Goal: Contribute content

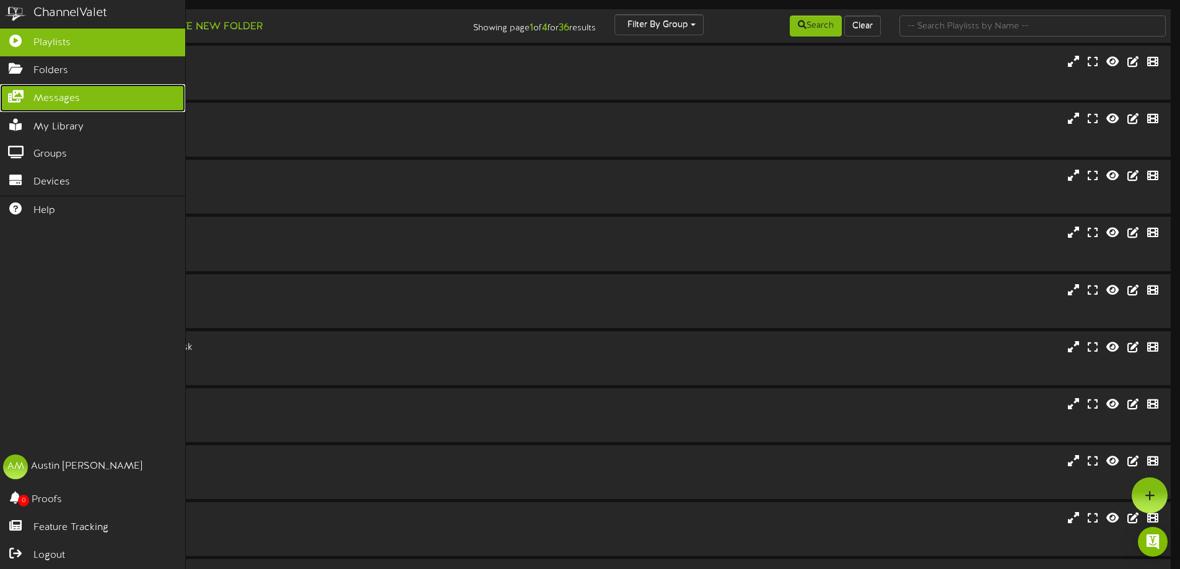
click at [20, 87] on link "Messages" at bounding box center [92, 98] width 185 height 28
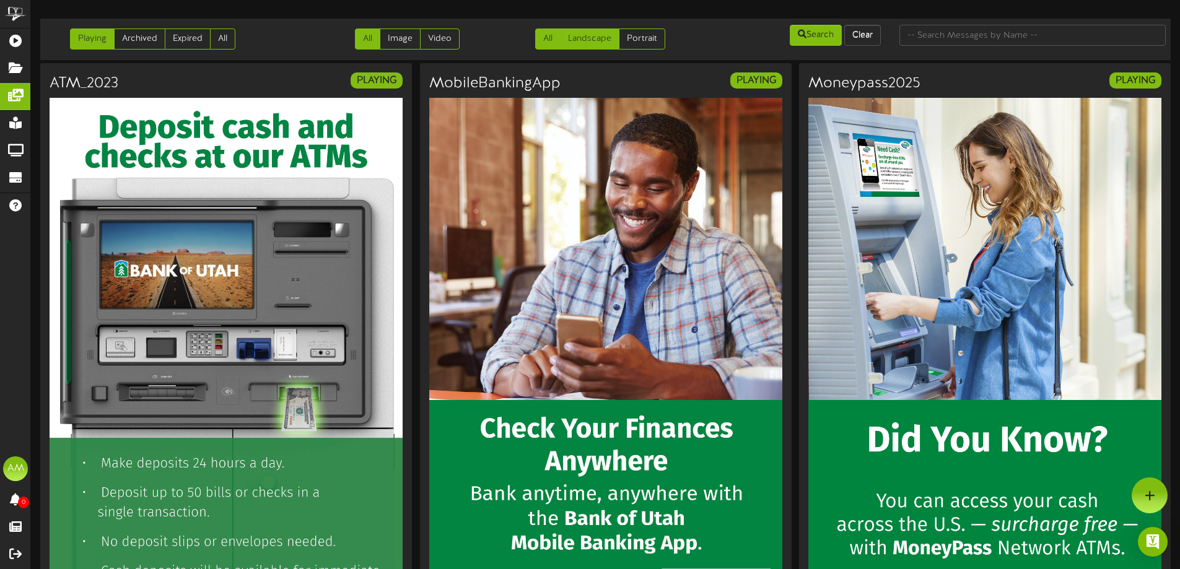
click at [602, 38] on link "Landscape" at bounding box center [589, 38] width 59 height 21
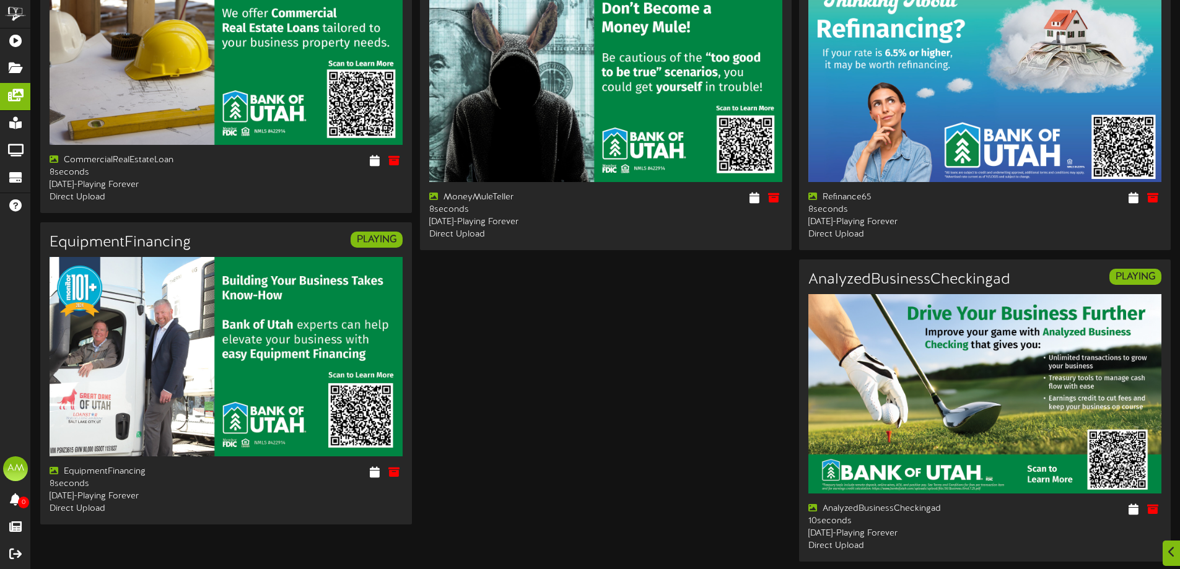
scroll to position [1713, 0]
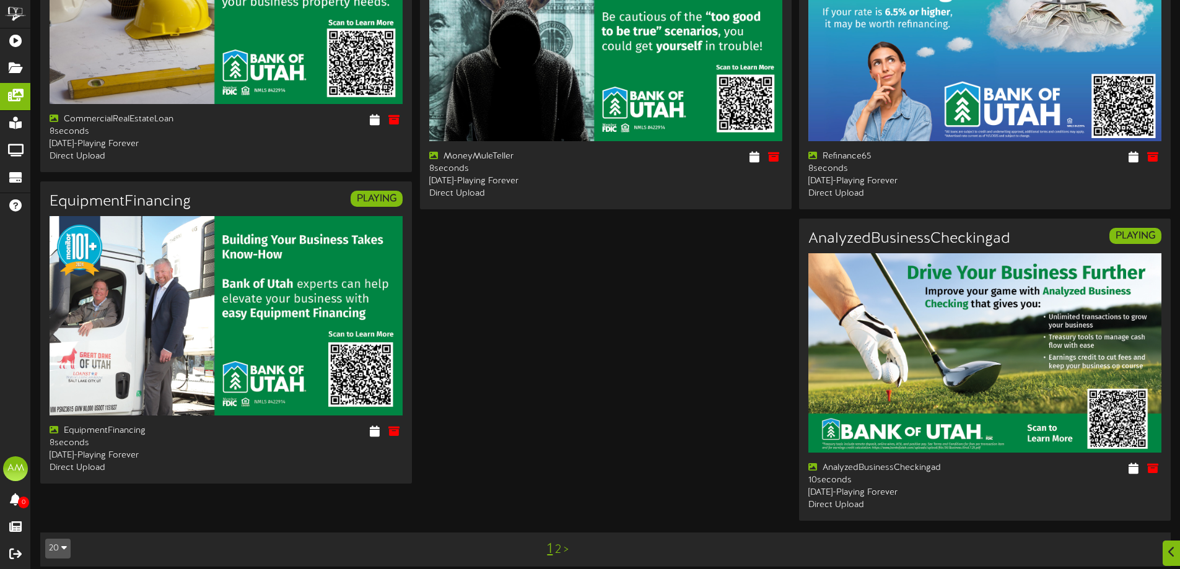
click at [556, 543] on link "2" at bounding box center [558, 550] width 6 height 14
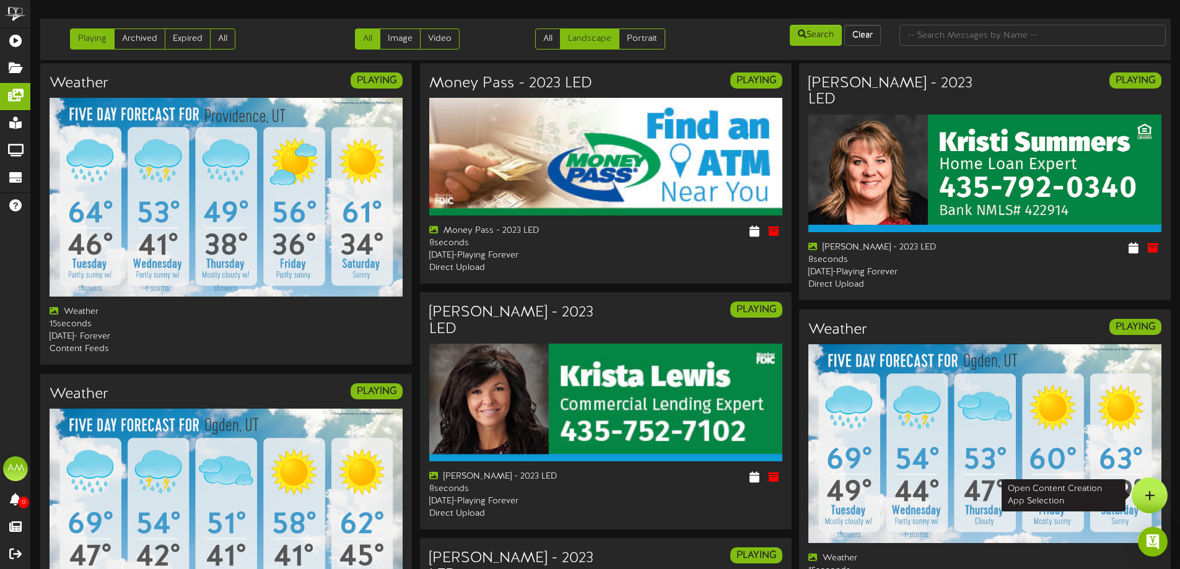
click at [1163, 492] on div at bounding box center [1150, 496] width 36 height 36
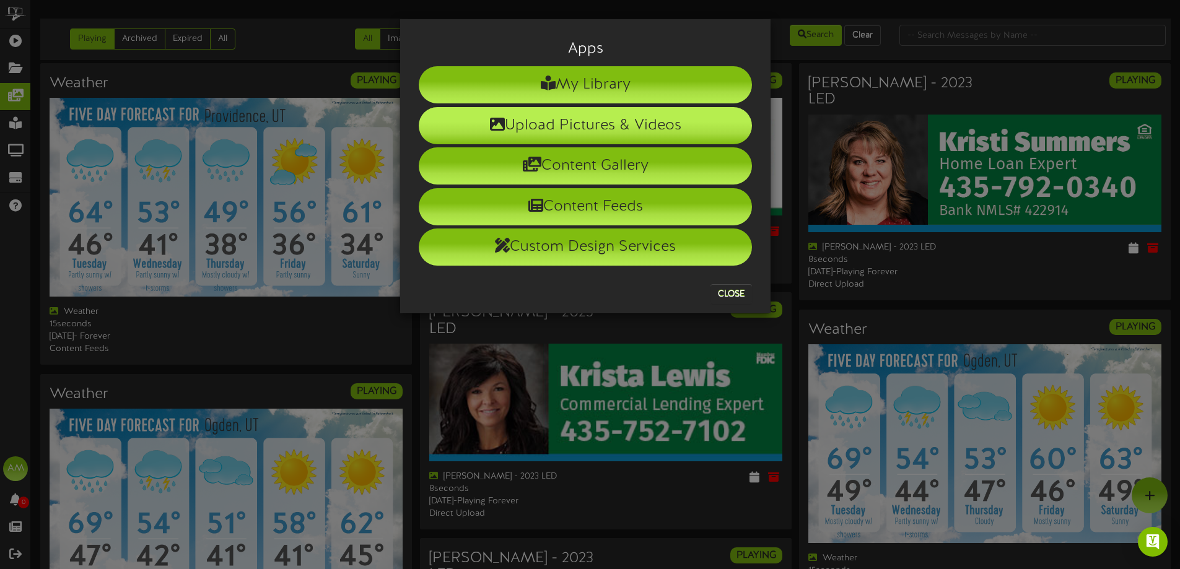
click at [595, 126] on li "Upload Pictures & Videos" at bounding box center [585, 125] width 333 height 37
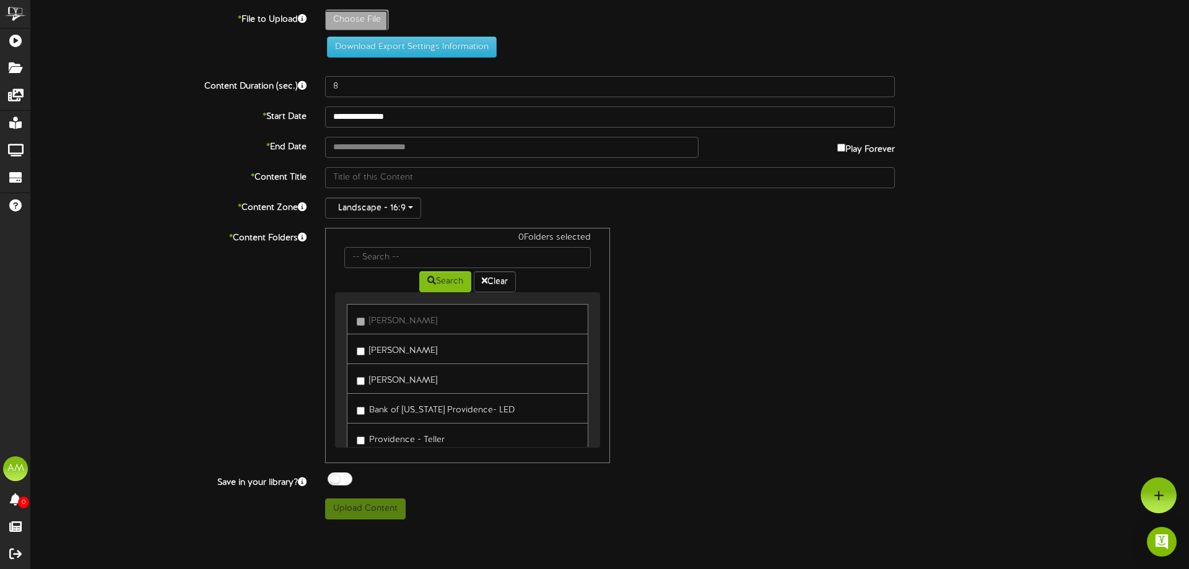
type input "**********"
type input "PGACountdown9"
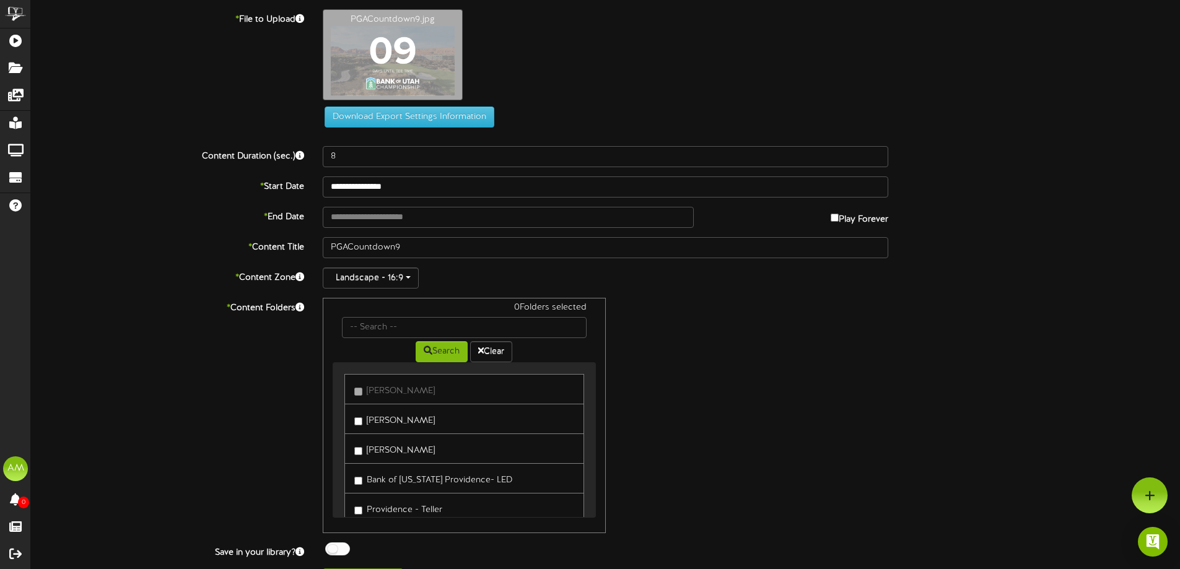
click at [383, 418] on label "Ogden - Teller" at bounding box center [394, 419] width 81 height 17
drag, startPoint x: 393, startPoint y: 457, endPoint x: 401, endPoint y: 484, distance: 27.8
click at [393, 457] on link "Logan - Teller" at bounding box center [463, 449] width 239 height 30
click at [413, 509] on label "Providence - Teller" at bounding box center [398, 508] width 88 height 17
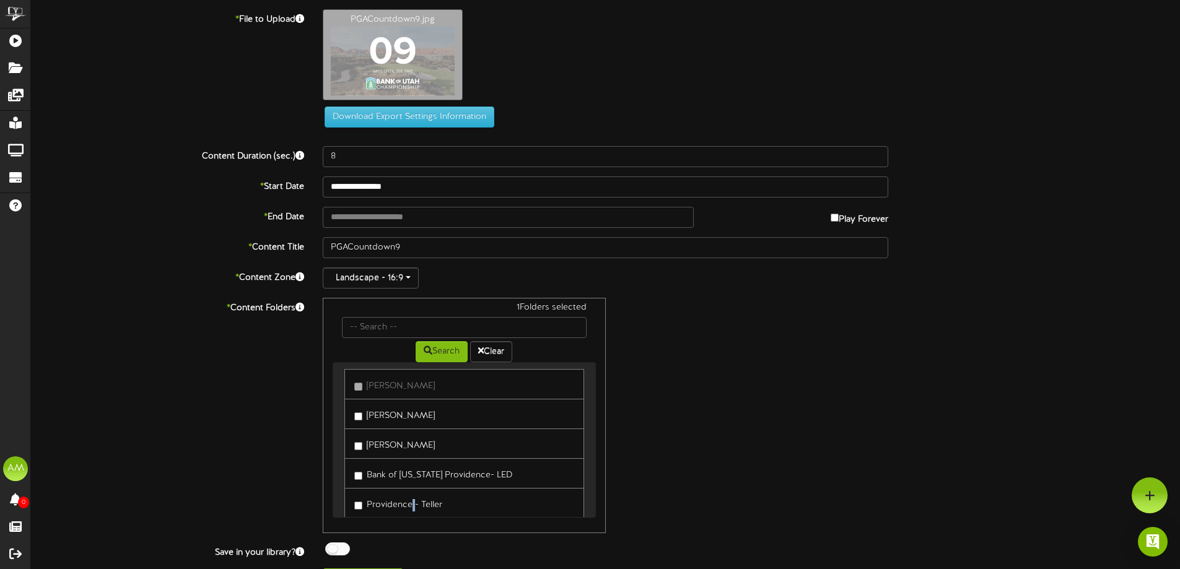
click at [393, 449] on label "Logan - Teller" at bounding box center [394, 443] width 81 height 17
click at [383, 468] on label "Tremonton - Teller" at bounding box center [397, 471] width 87 height 17
click at [400, 504] on label "Brigham City - Teller" at bounding box center [449, 500] width 190 height 17
click at [390, 441] on label "Providence - Teller" at bounding box center [398, 441] width 88 height 17
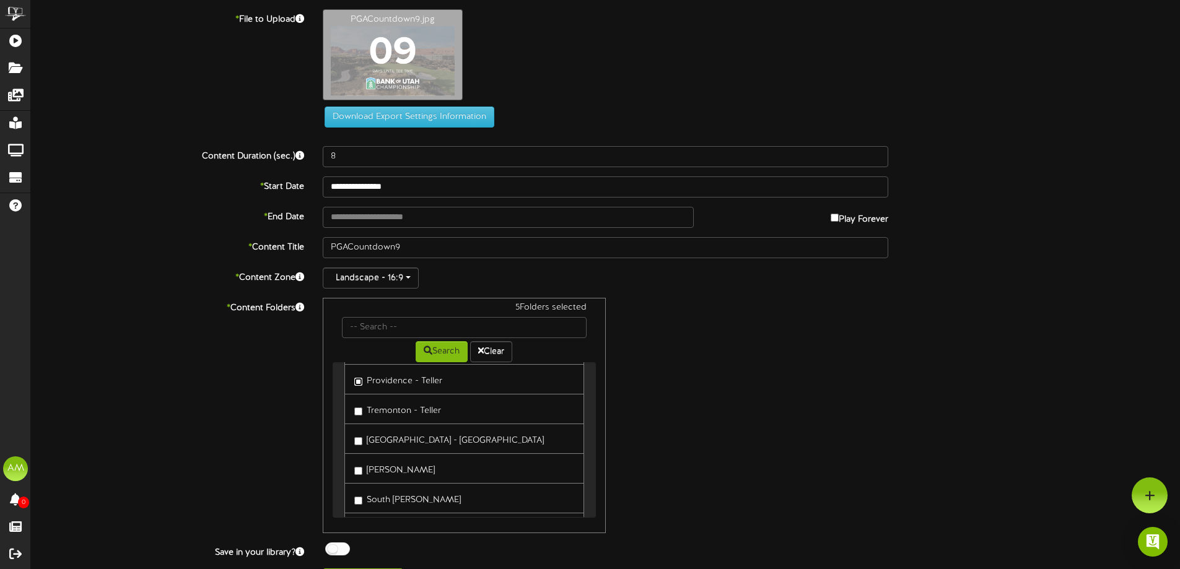
scroll to position [191, 0]
click at [378, 432] on label "South Ogden - Teller" at bounding box center [407, 436] width 107 height 17
click at [374, 411] on label "Ben Lomond Teller" at bounding box center [394, 406] width 81 height 17
click at [379, 471] on label "Layton - Teller" at bounding box center [394, 466] width 81 height 17
click at [377, 494] on label "Roy - Teller" at bounding box center [394, 496] width 81 height 17
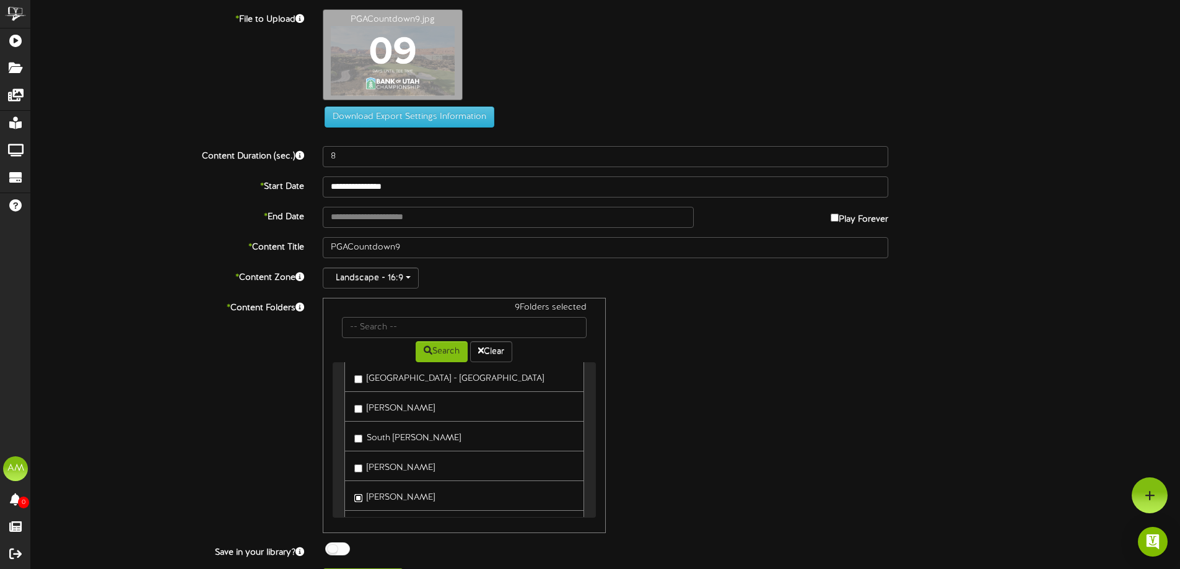
scroll to position [253, 0]
click at [374, 462] on label "City Creek - Teller" at bounding box center [449, 463] width 190 height 17
click at [377, 486] on label "Bountiful - Teller" at bounding box center [393, 493] width 78 height 17
click at [382, 432] on label "Heber City - Teller" at bounding box center [397, 429] width 86 height 17
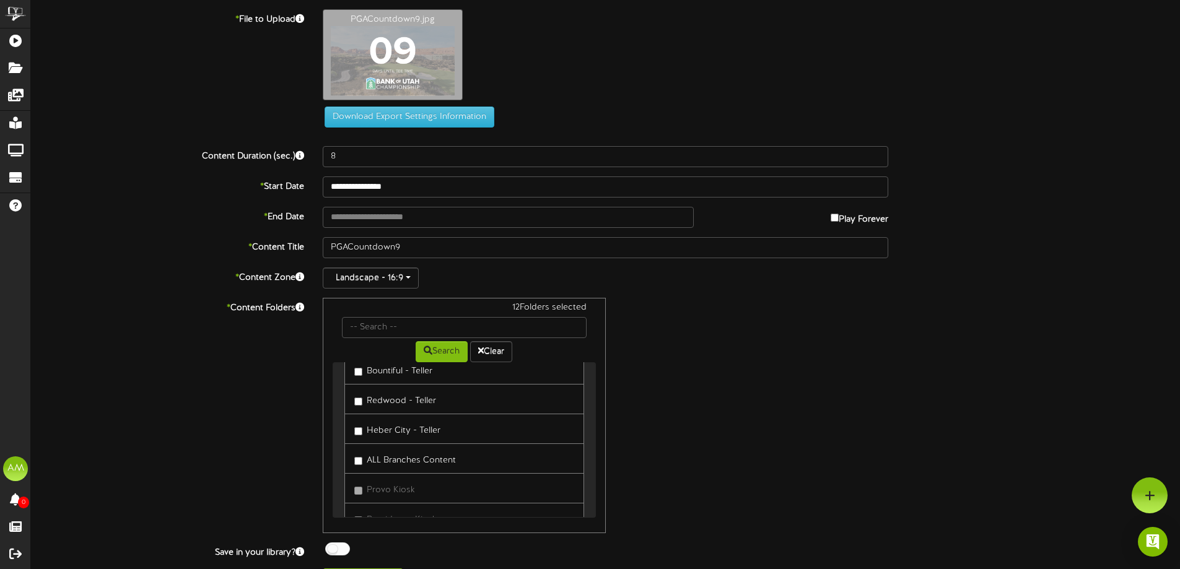
click at [375, 395] on label "Redwood - Teller" at bounding box center [395, 399] width 82 height 17
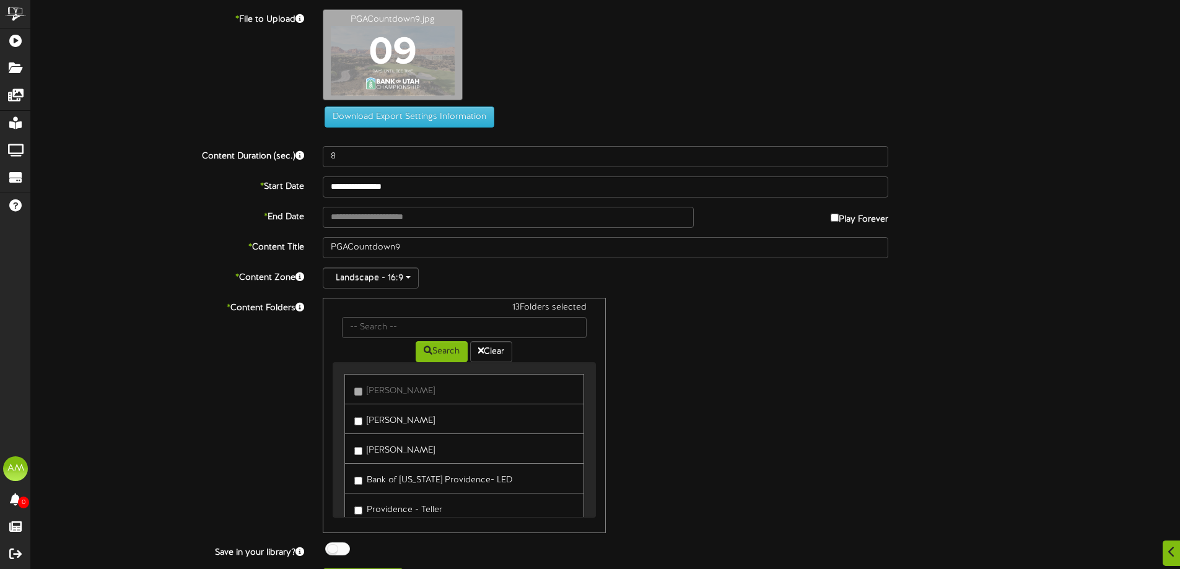
scroll to position [30, 0]
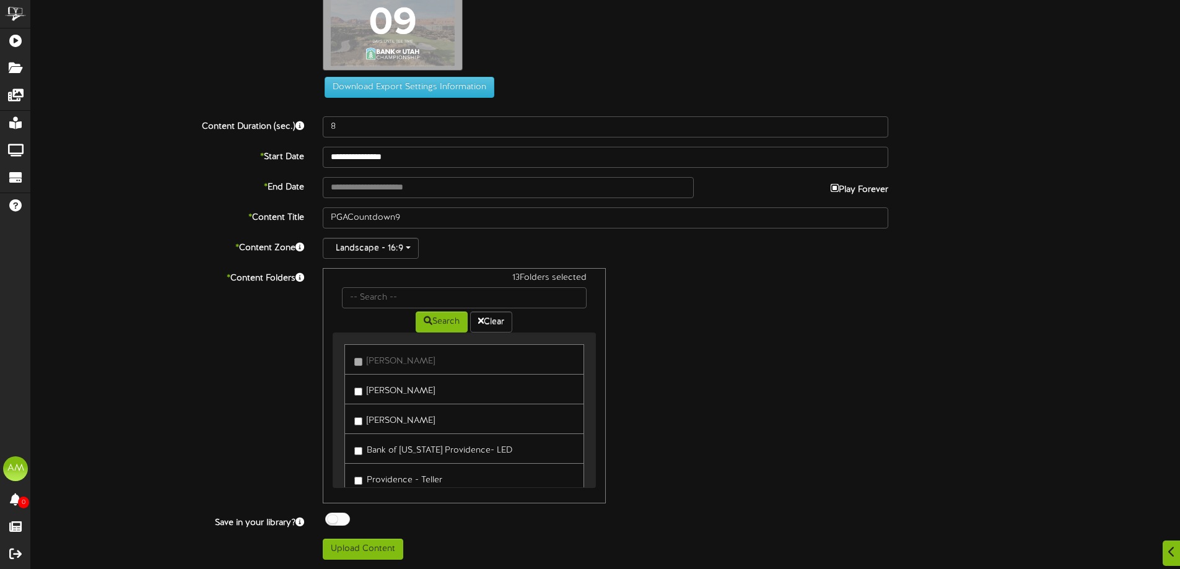
type input "**********"
click at [380, 540] on button "Upload Content" at bounding box center [363, 549] width 81 height 21
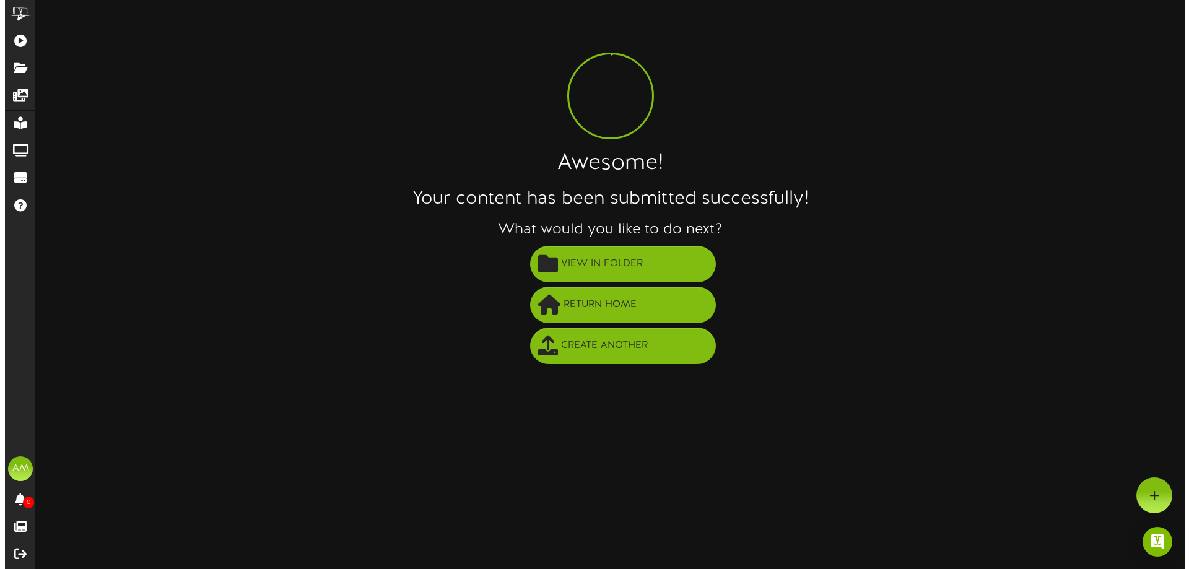
scroll to position [0, 0]
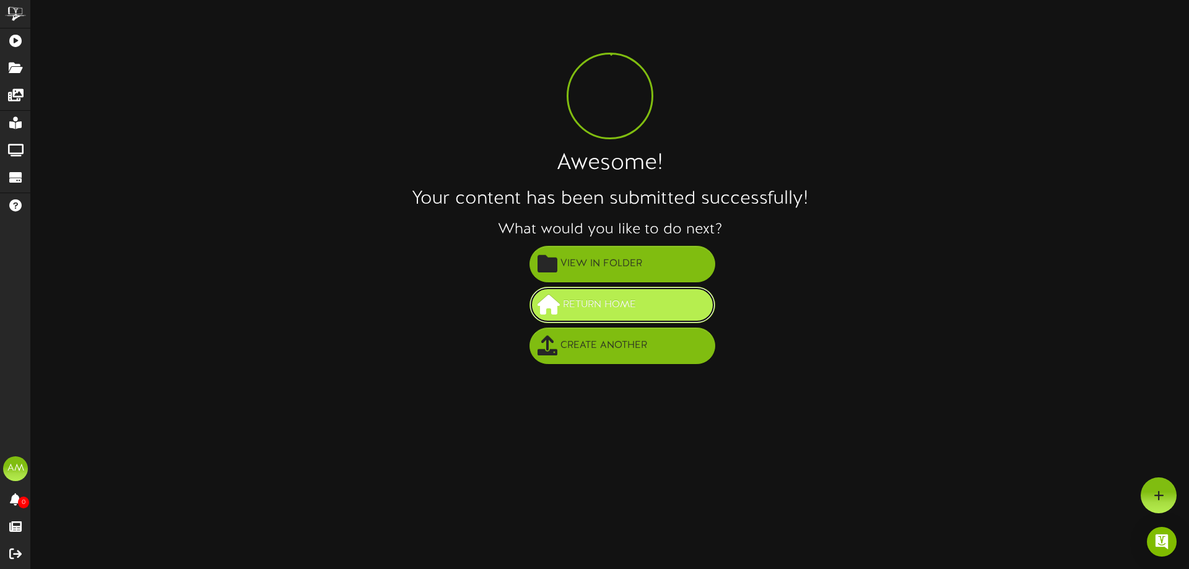
click at [622, 307] on span "Return Home" at bounding box center [599, 305] width 79 height 20
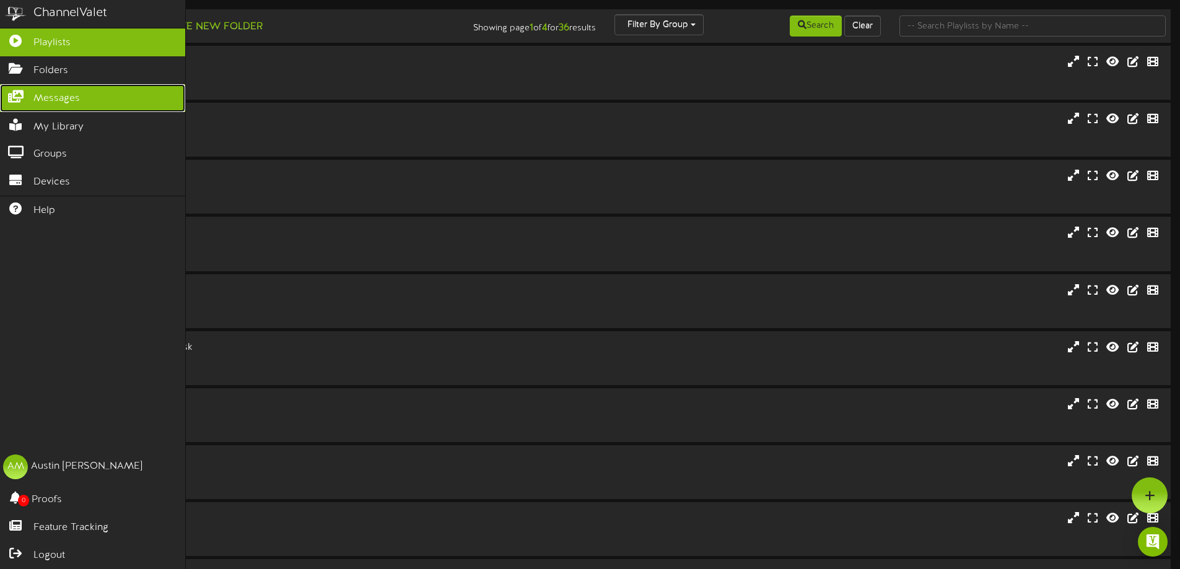
click at [11, 92] on icon at bounding box center [15, 94] width 31 height 9
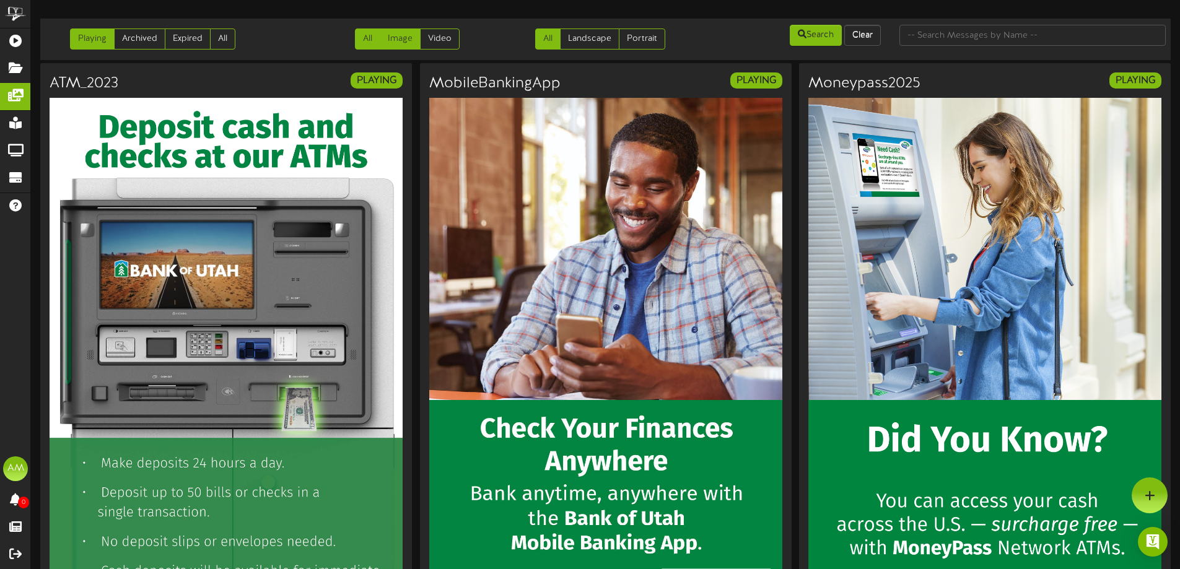
click at [397, 44] on link "Image" at bounding box center [400, 38] width 41 height 21
click at [575, 42] on link "Landscape" at bounding box center [589, 38] width 59 height 21
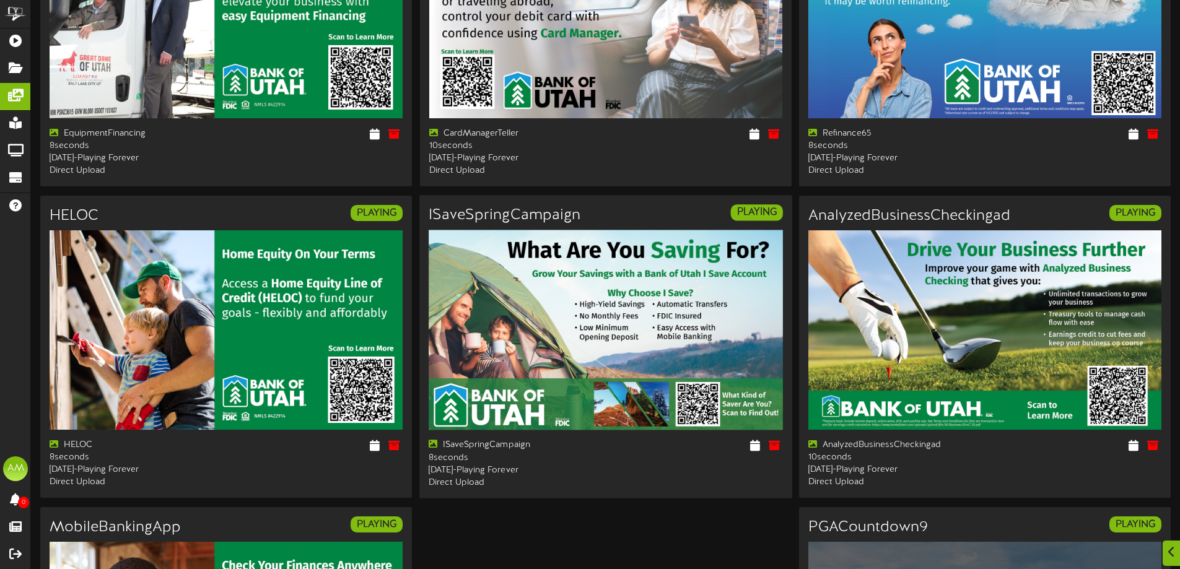
scroll to position [1713, 0]
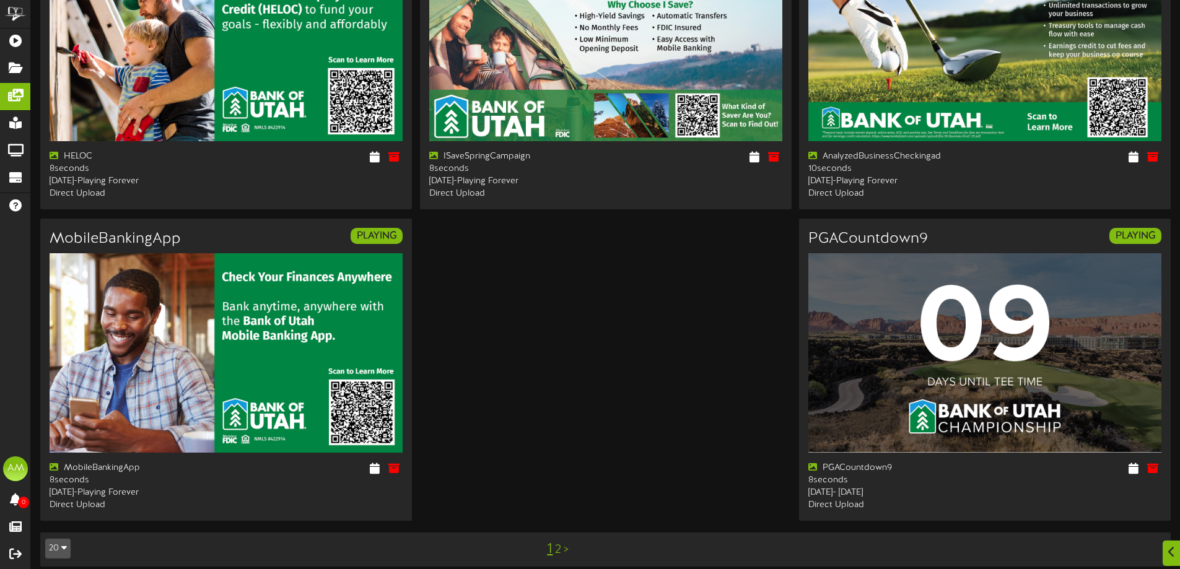
click at [556, 543] on link "2" at bounding box center [558, 550] width 6 height 14
